Goal: Information Seeking & Learning: Learn about a topic

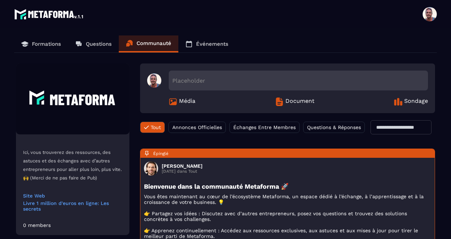
click at [209, 45] on p "Événements" at bounding box center [212, 44] width 32 height 6
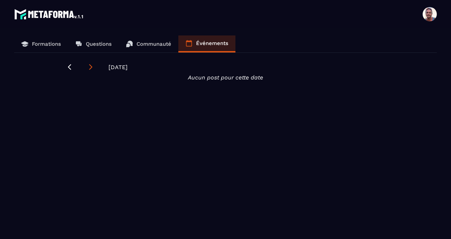
click at [89, 65] on icon at bounding box center [90, 66] width 7 height 7
click at [50, 43] on p "Formations" at bounding box center [46, 44] width 29 height 6
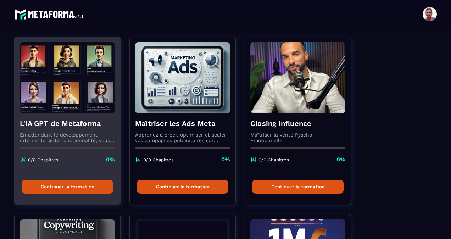
scroll to position [35, 0]
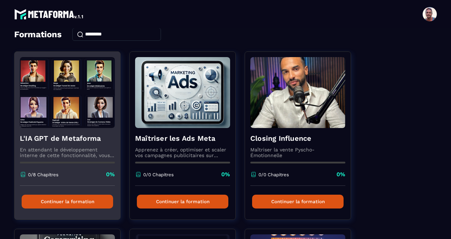
click at [74, 202] on button "Continuer la formation" at bounding box center [67, 202] width 91 height 14
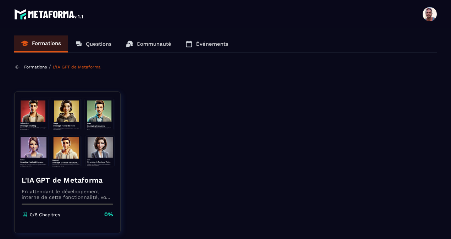
click at [72, 136] on img at bounding box center [67, 132] width 95 height 71
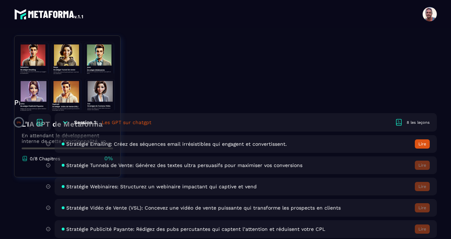
scroll to position [177, 0]
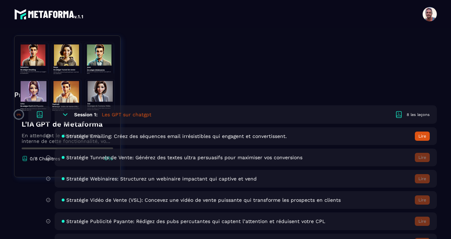
click at [421, 135] on button "Lire" at bounding box center [422, 135] width 15 height 9
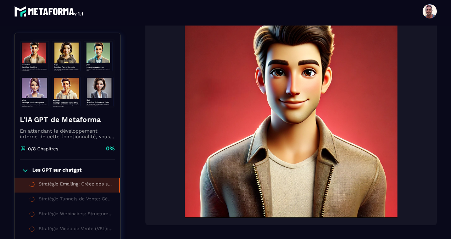
scroll to position [251, 0]
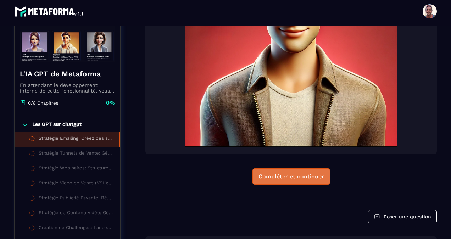
click at [288, 176] on div "Compléter et continuer" at bounding box center [291, 176] width 66 height 7
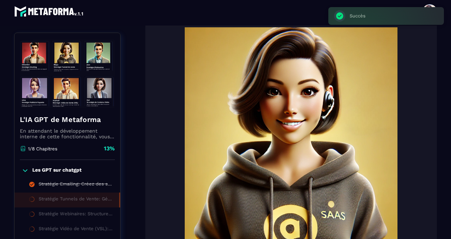
scroll to position [73, 0]
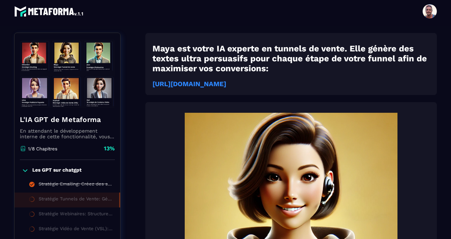
click at [198, 82] on strong "[URL][DOMAIN_NAME]" at bounding box center [189, 84] width 74 height 8
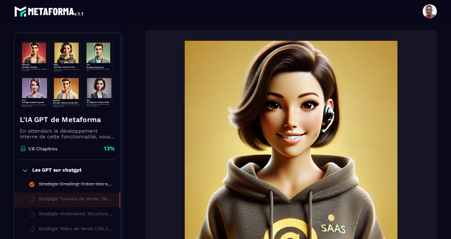
scroll to position [145, 0]
click at [34, 58] on img at bounding box center [67, 73] width 95 height 71
click at [33, 45] on img at bounding box center [67, 73] width 95 height 71
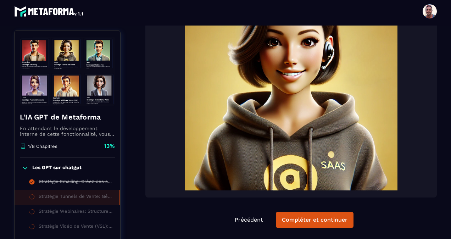
scroll to position [251, 0]
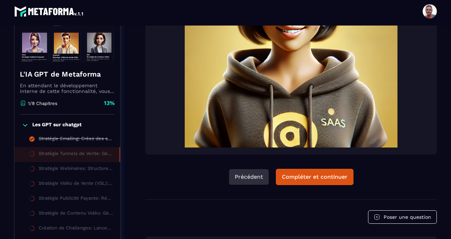
click at [249, 180] on button "Précédent" at bounding box center [249, 177] width 40 height 16
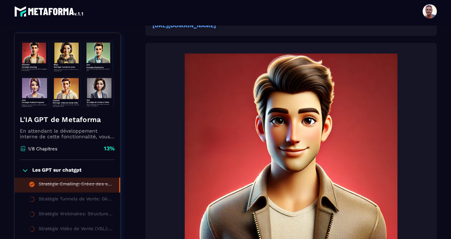
scroll to position [73, 0]
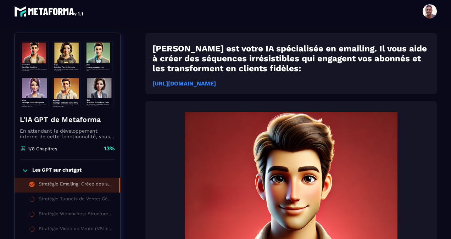
click at [216, 82] on strong "[URL][DOMAIN_NAME]" at bounding box center [183, 83] width 63 height 7
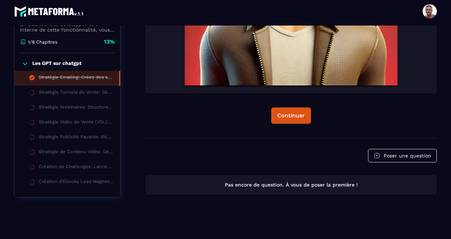
scroll to position [313, 0]
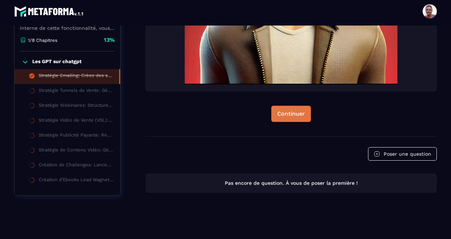
click at [298, 111] on div "Continuer" at bounding box center [291, 113] width 28 height 7
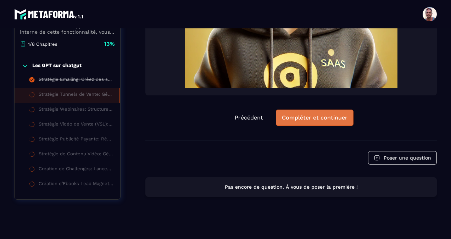
click at [295, 120] on button "Compléter et continuer" at bounding box center [315, 118] width 78 height 16
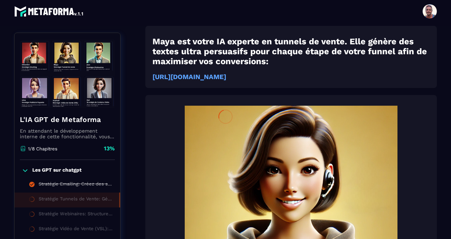
scroll to position [73, 0]
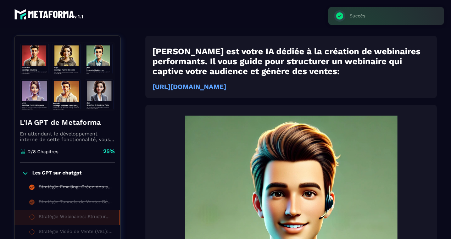
scroll to position [3, 0]
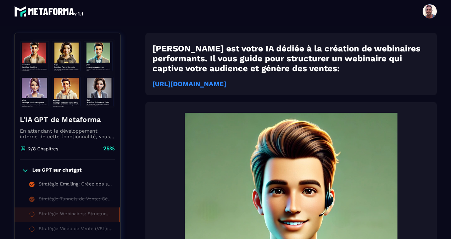
click at [226, 80] on strong "[URL][DOMAIN_NAME]" at bounding box center [189, 84] width 74 height 8
click at [189, 86] on strong "[URL][DOMAIN_NAME]" at bounding box center [189, 84] width 74 height 8
